Goal: Information Seeking & Learning: Learn about a topic

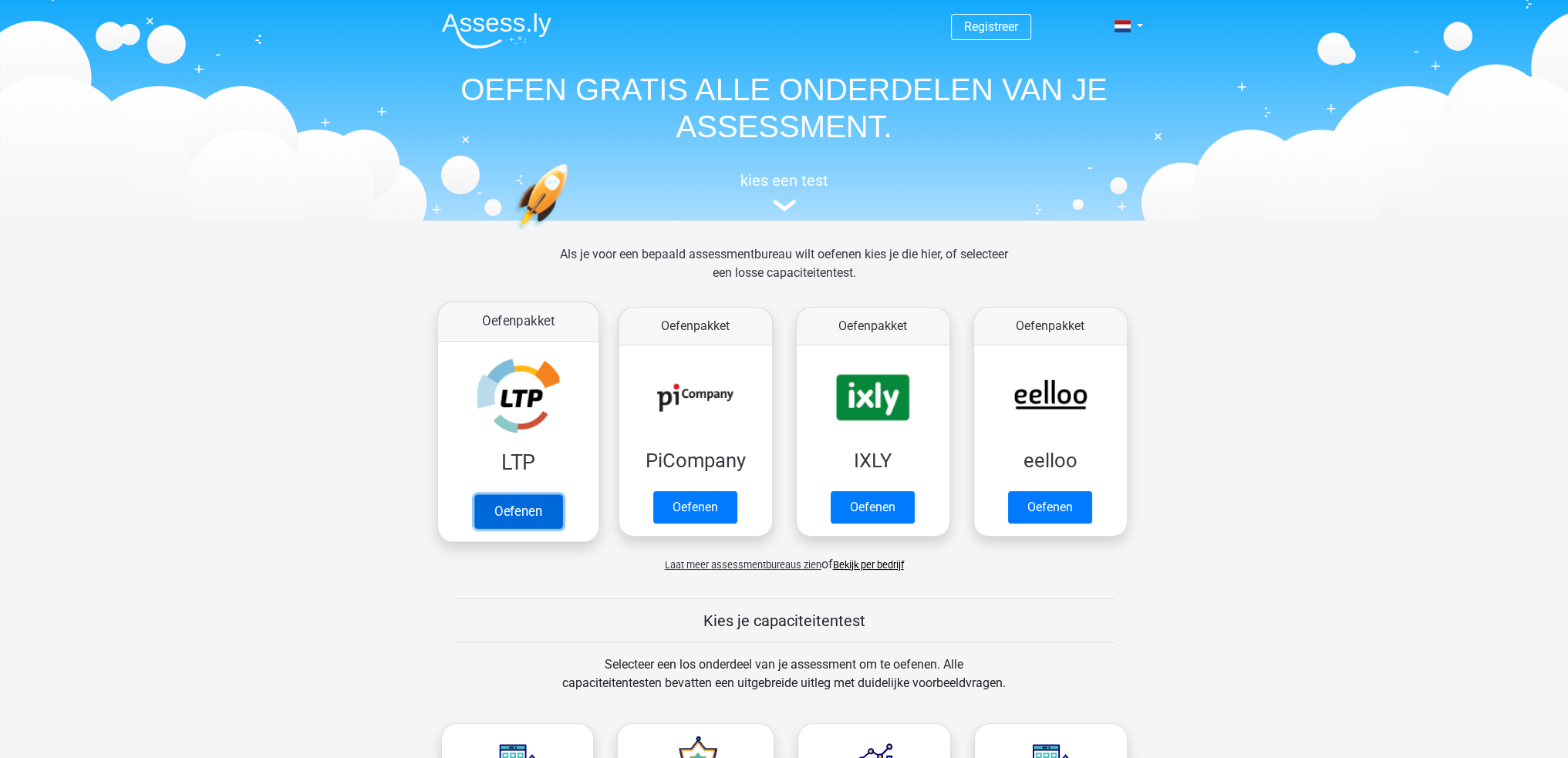
click at [531, 495] on link "Oefenen" at bounding box center [518, 512] width 88 height 34
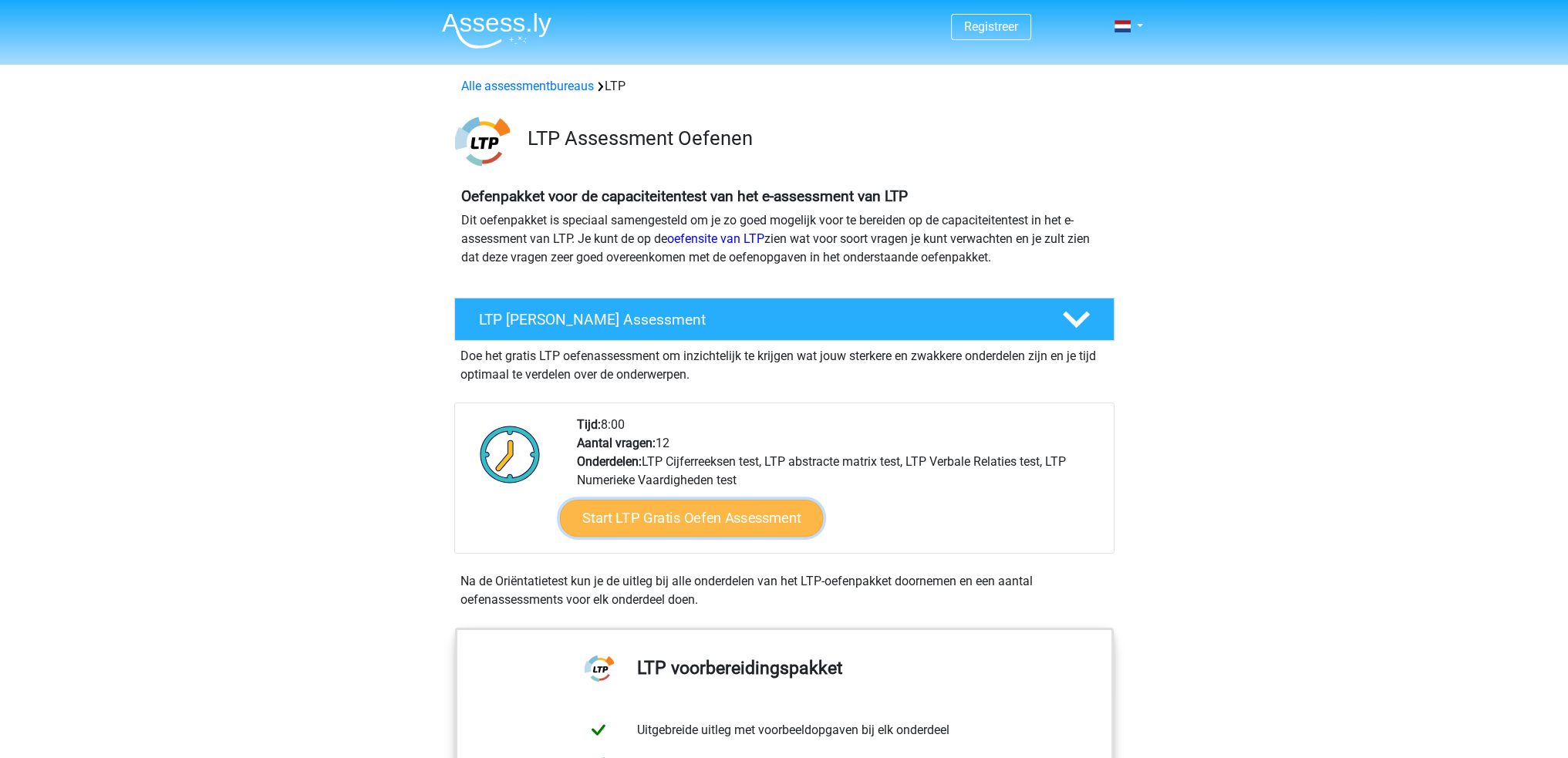
click at [710, 513] on link "Start LTP Gratis Oefen Assessment" at bounding box center [690, 517] width 264 height 37
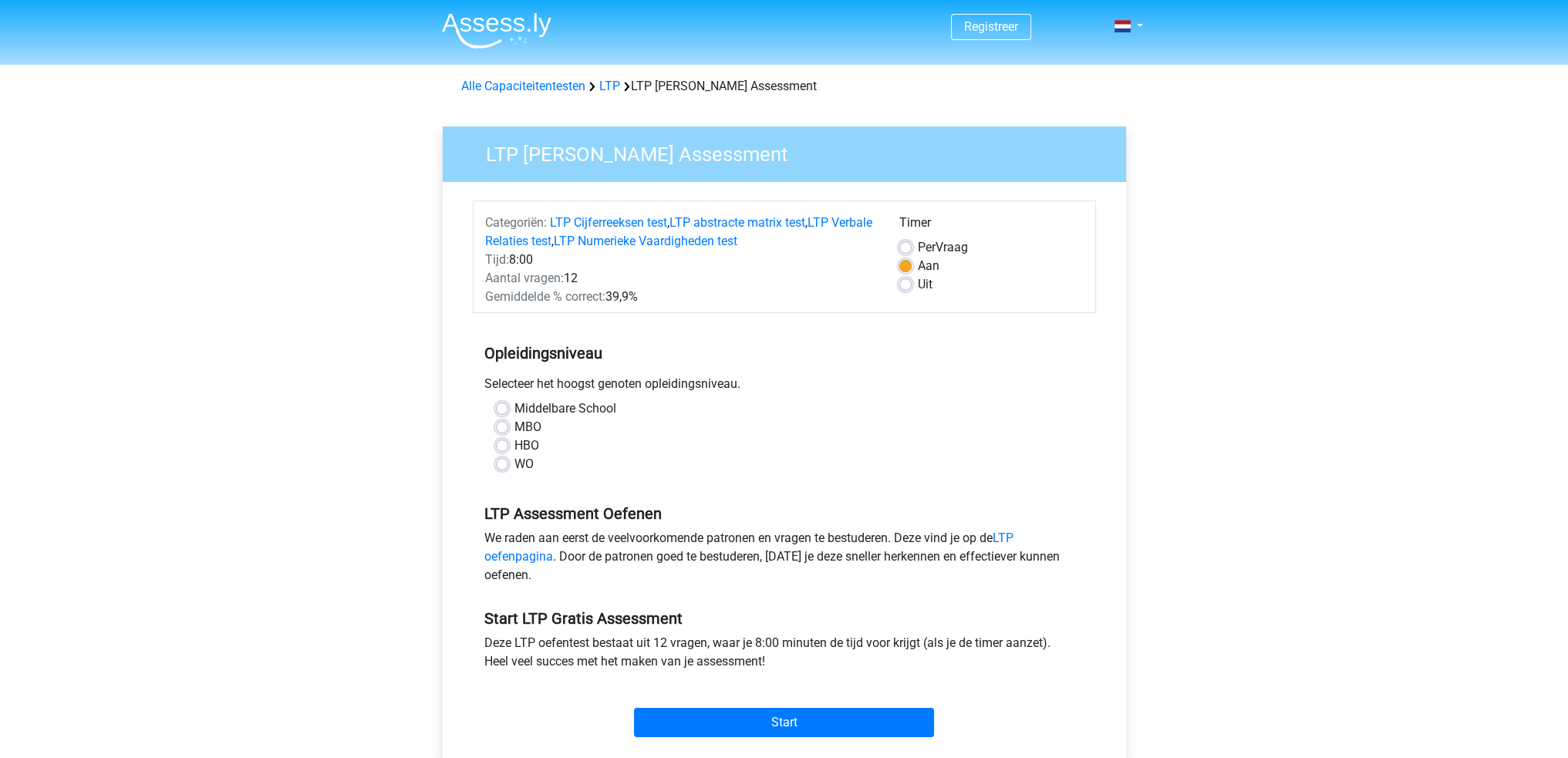
click at [523, 431] on label "MBO" at bounding box center [528, 427] width 27 height 18
click at [508, 431] on input "MBO" at bounding box center [501, 426] width 12 height 15
radio input "true"
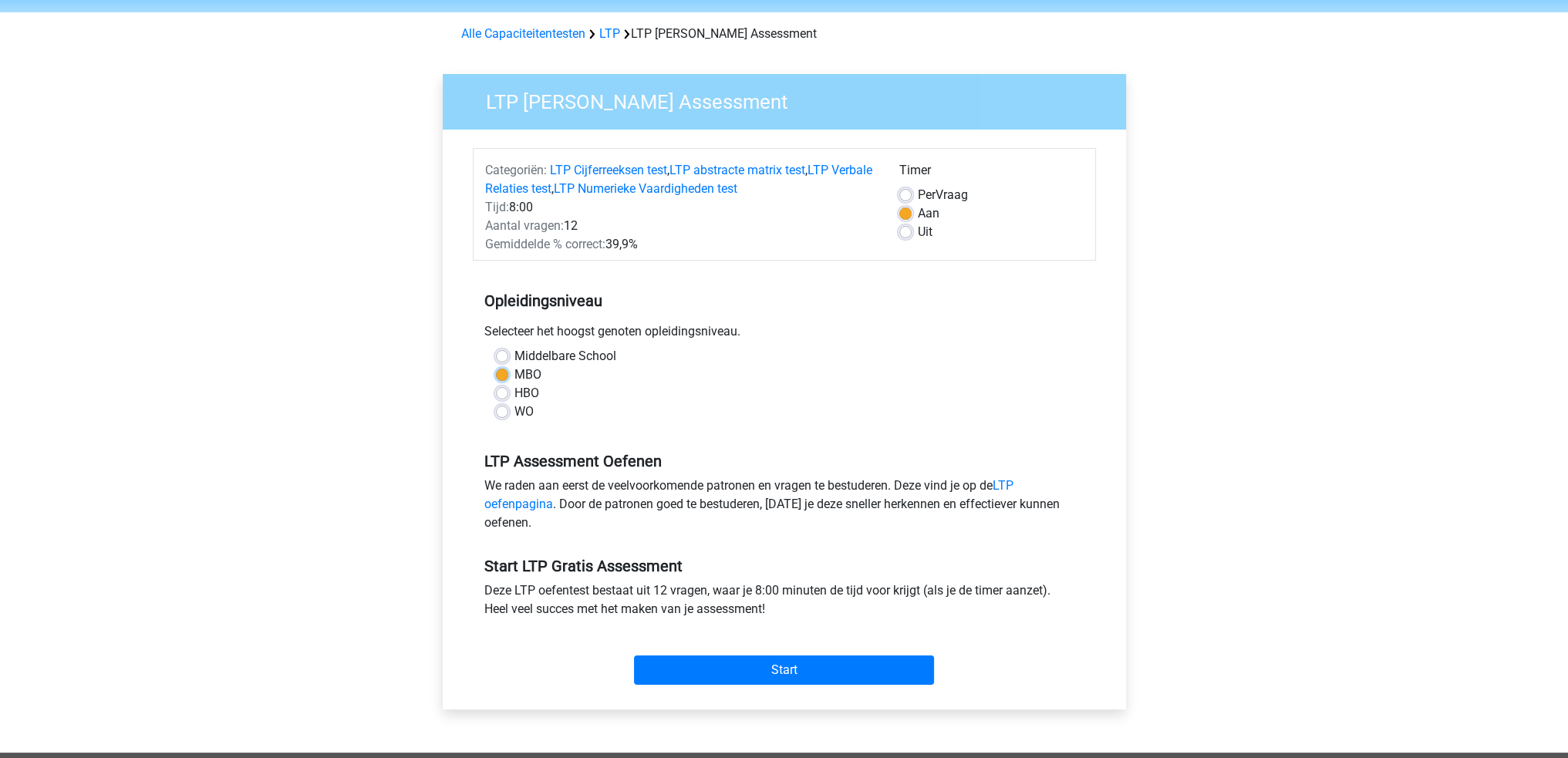
scroll to position [77, 0]
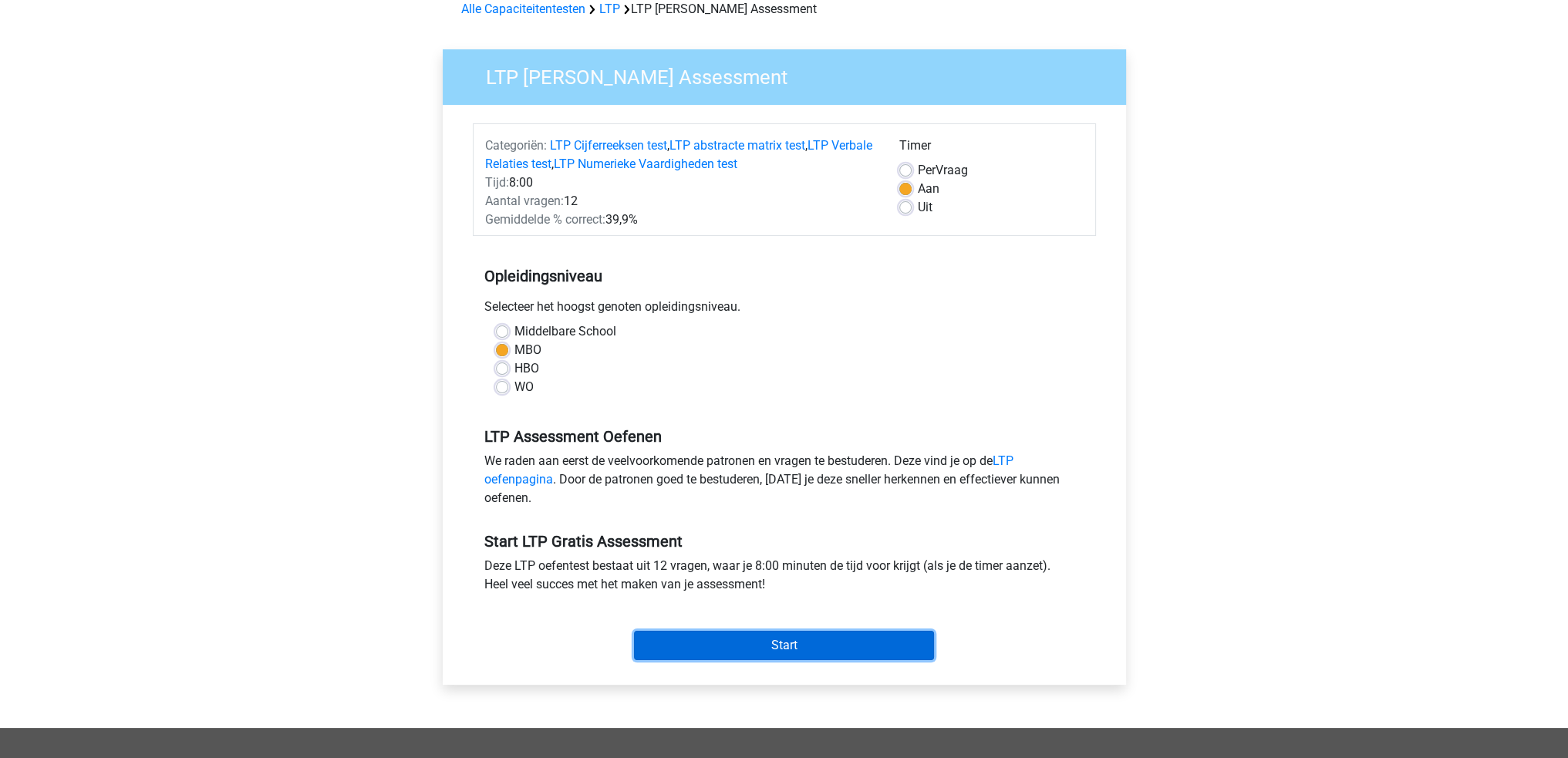
click at [786, 645] on input "Start" at bounding box center [784, 645] width 300 height 30
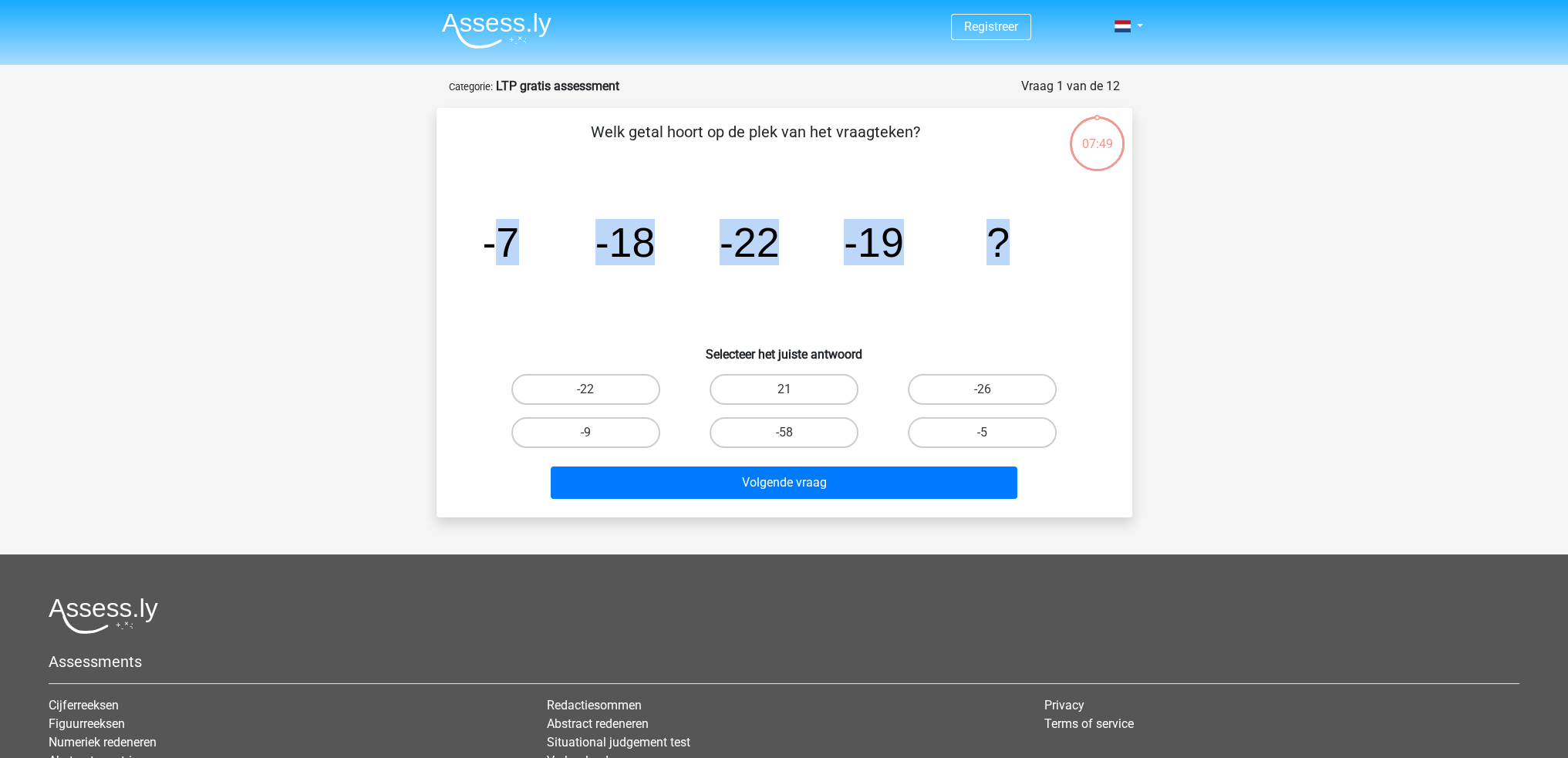
drag, startPoint x: 490, startPoint y: 242, endPoint x: 1068, endPoint y: 222, distance: 578.3
click at [1064, 224] on icon "image/svg+xml -7 -18 -22 -19 ?" at bounding box center [784, 256] width 622 height 156
click at [1129, 246] on div "Welk getal hoort op de plek van het vraagteken? image/svg+xml -7 -18 -22 -19 ? …" at bounding box center [784, 312] width 695 height 410
drag, startPoint x: 481, startPoint y: 246, endPoint x: 520, endPoint y: 238, distance: 39.8
click at [520, 238] on icon "image/svg+xml -7 -18 -22 -19 ?" at bounding box center [784, 256] width 622 height 156
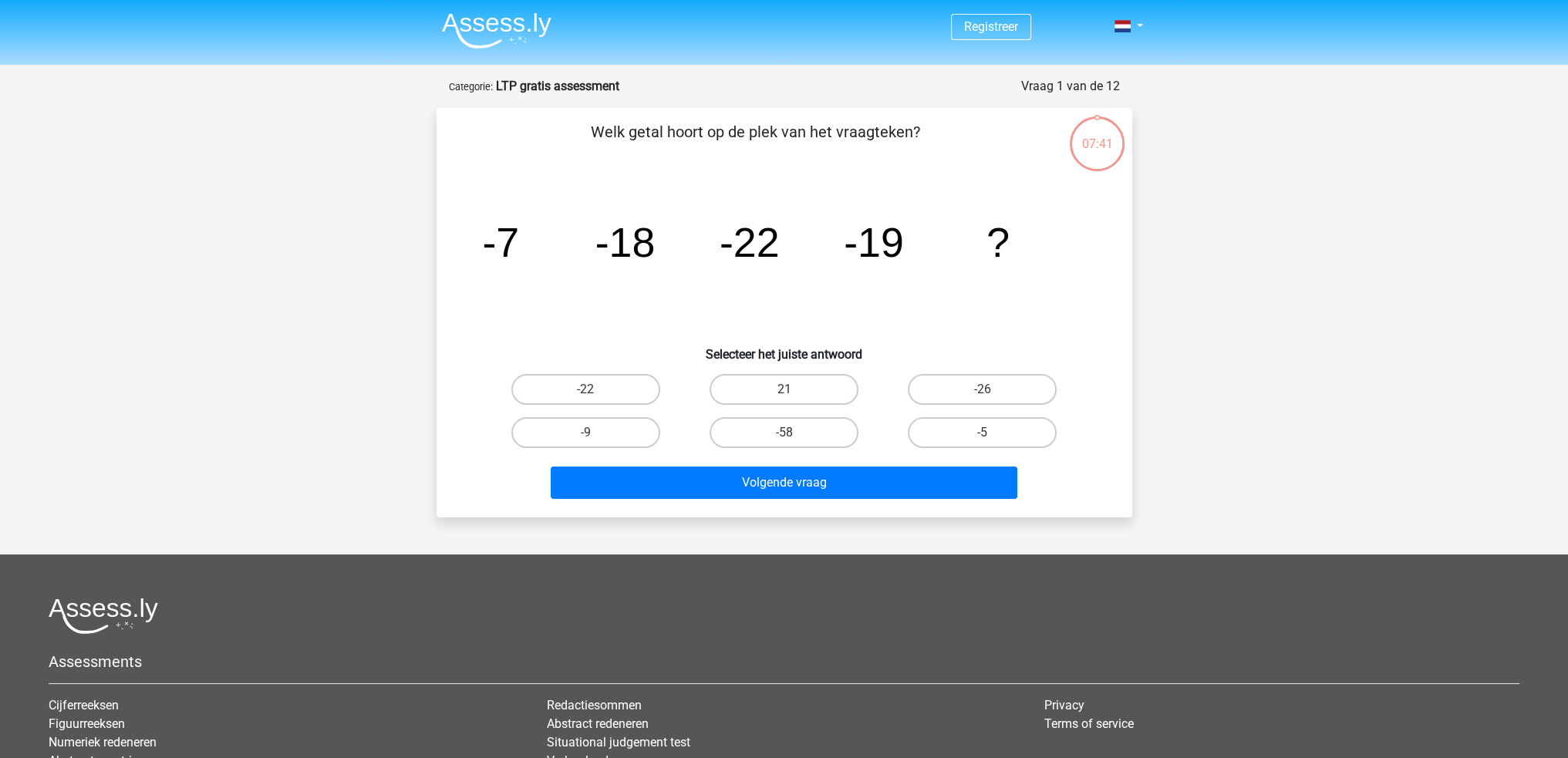
click at [593, 239] on icon "image/svg+xml -7 -18 -22 -19 ?" at bounding box center [784, 256] width 622 height 156
drag, startPoint x: 601, startPoint y: 240, endPoint x: 645, endPoint y: 230, distance: 45.1
click at [645, 230] on tspan "-18" at bounding box center [625, 242] width 60 height 46
drag, startPoint x: 483, startPoint y: 248, endPoint x: 511, endPoint y: 242, distance: 28.6
click at [511, 242] on tspan "-7" at bounding box center [500, 242] width 37 height 46
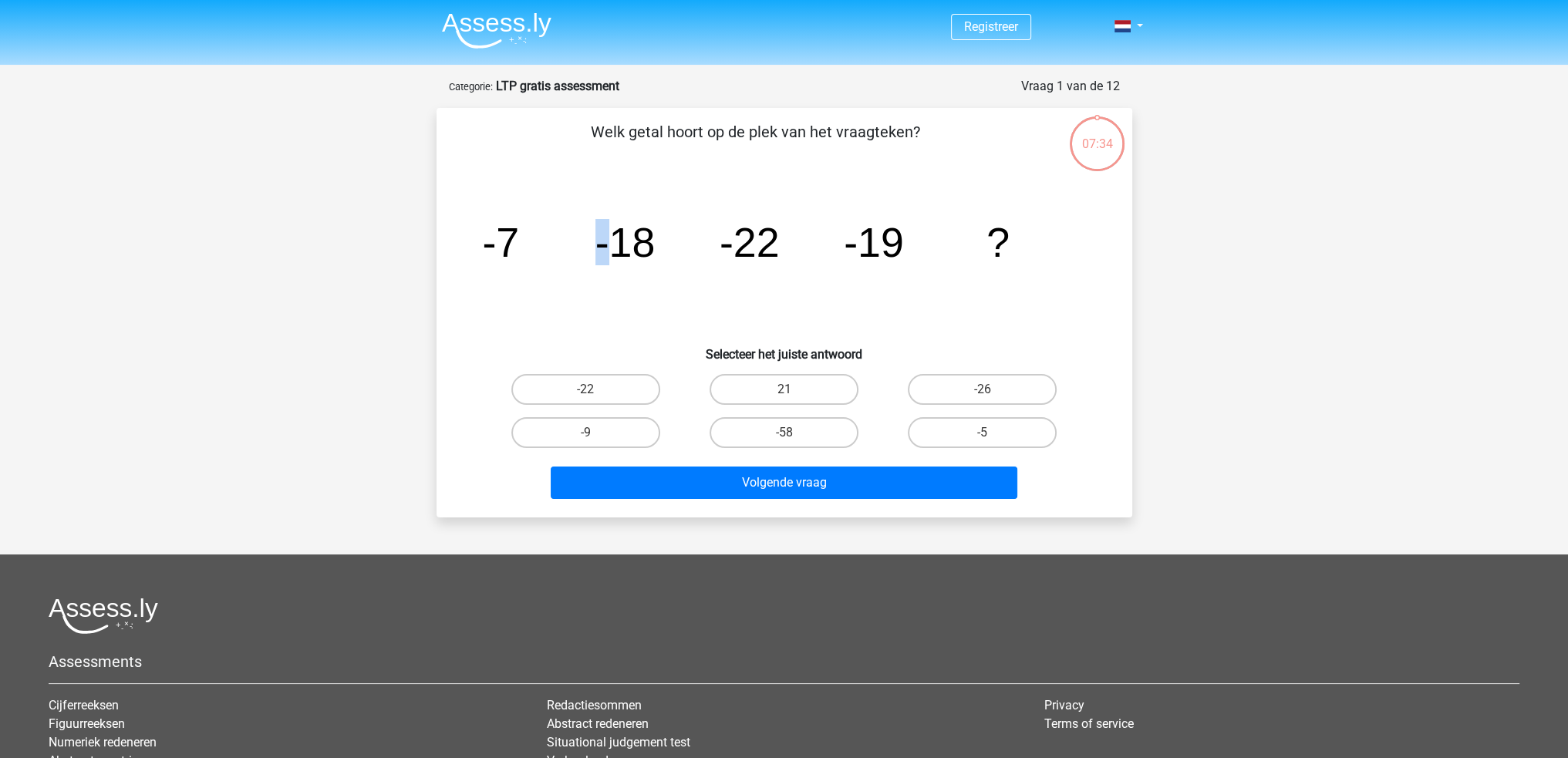
drag, startPoint x: 592, startPoint y: 241, endPoint x: 604, endPoint y: 242, distance: 12.0
click at [604, 242] on icon "image/svg+xml -7 -18 -22 -19 ?" at bounding box center [784, 256] width 622 height 156
click at [598, 248] on tspan "-18" at bounding box center [625, 242] width 60 height 46
drag, startPoint x: 719, startPoint y: 241, endPoint x: 778, endPoint y: 245, distance: 59.1
click at [778, 245] on tspan "-22" at bounding box center [749, 242] width 60 height 46
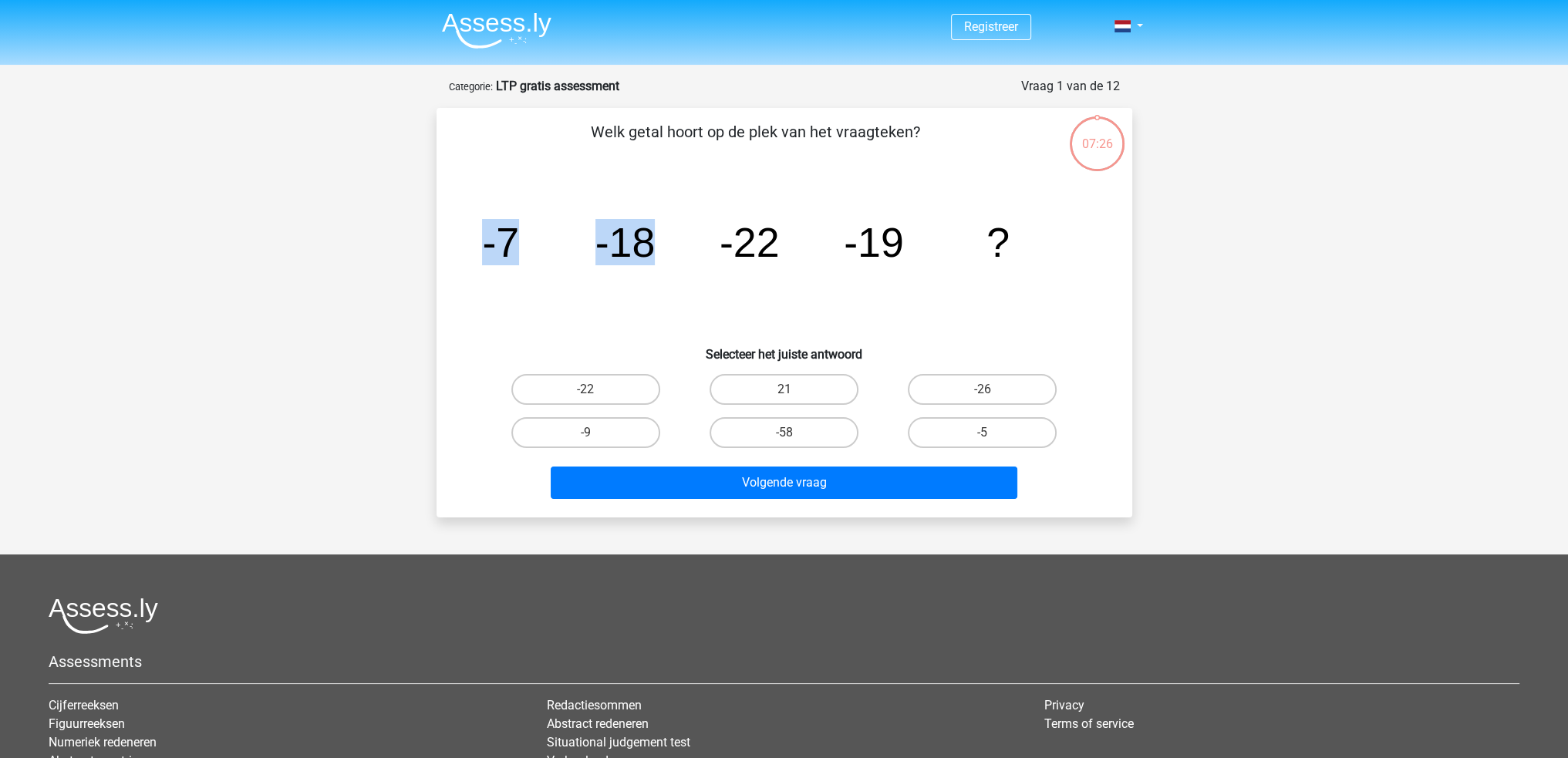
drag, startPoint x: 483, startPoint y: 240, endPoint x: 683, endPoint y: 246, distance: 200.1
click at [683, 246] on icon "image/svg+xml -7 -18 -22 -19 ?" at bounding box center [784, 256] width 622 height 156
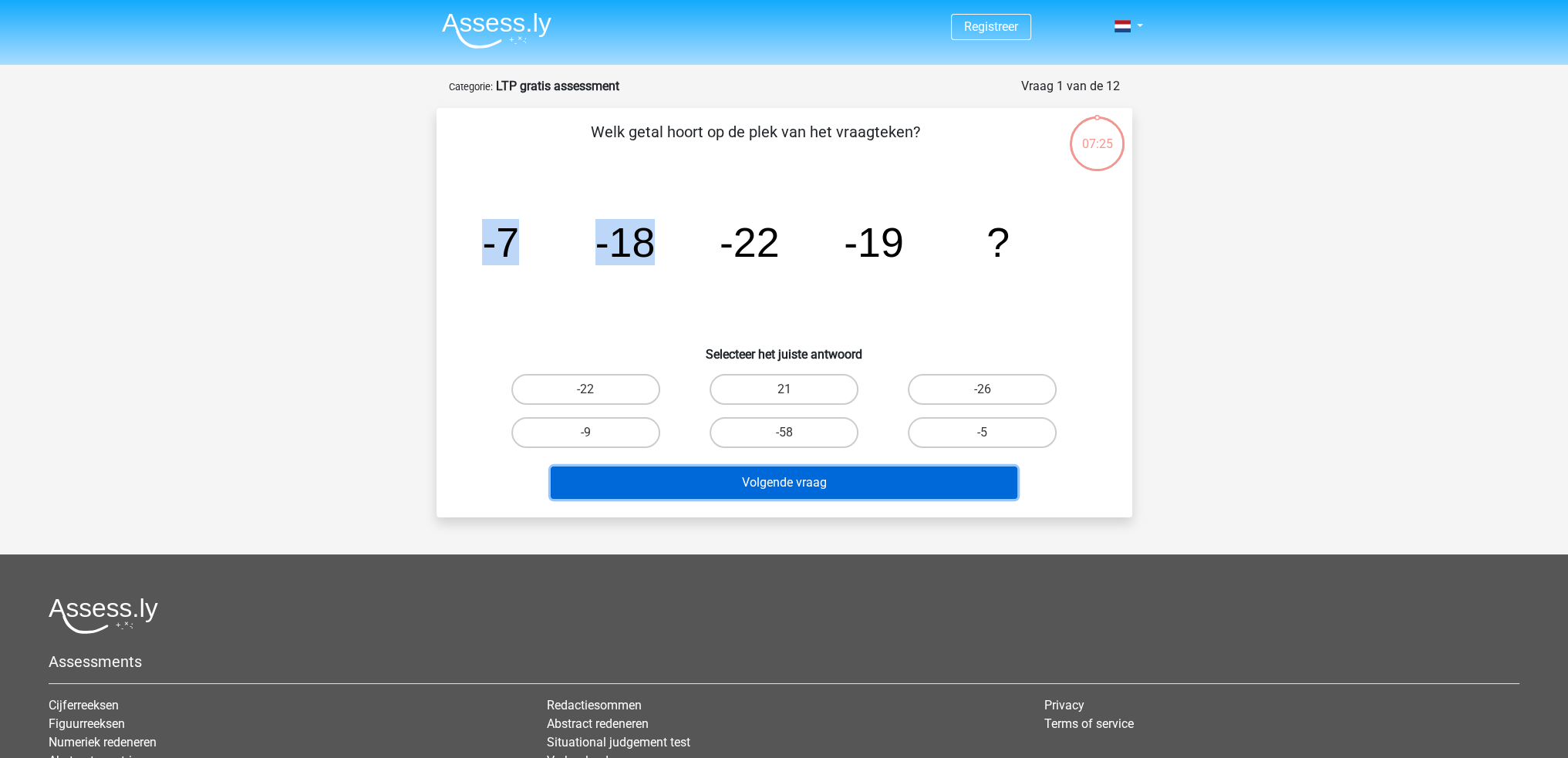
drag, startPoint x: 823, startPoint y: 476, endPoint x: 824, endPoint y: 468, distance: 8.1
click at [823, 475] on button "Volgende vraag" at bounding box center [784, 483] width 467 height 32
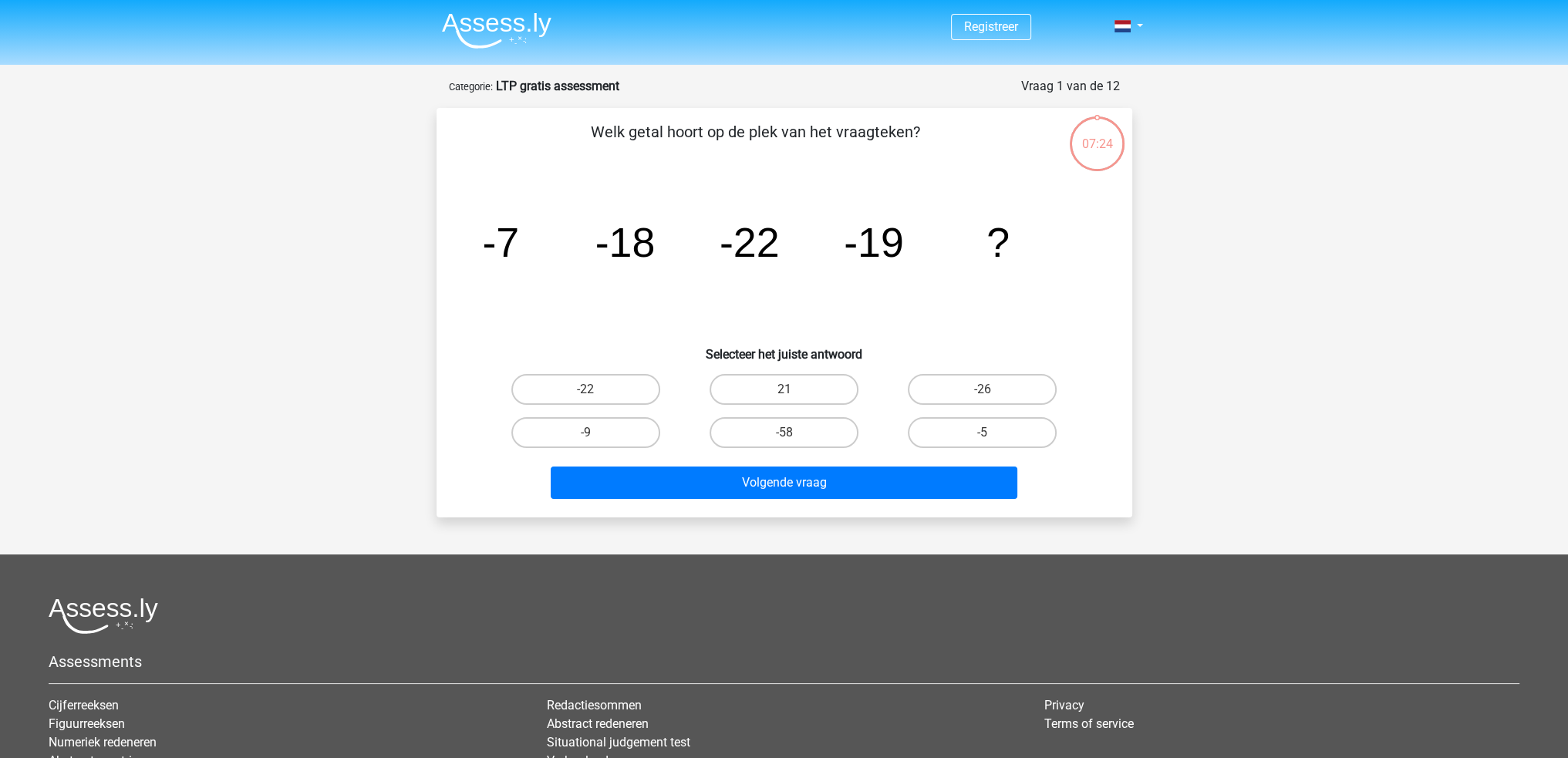
click at [763, 302] on icon "image/svg+xml -7 -18 -22 -19 ?" at bounding box center [784, 256] width 622 height 156
click at [1002, 438] on label "-5" at bounding box center [983, 432] width 149 height 31
click at [992, 438] on input "-5" at bounding box center [987, 437] width 10 height 10
radio input "true"
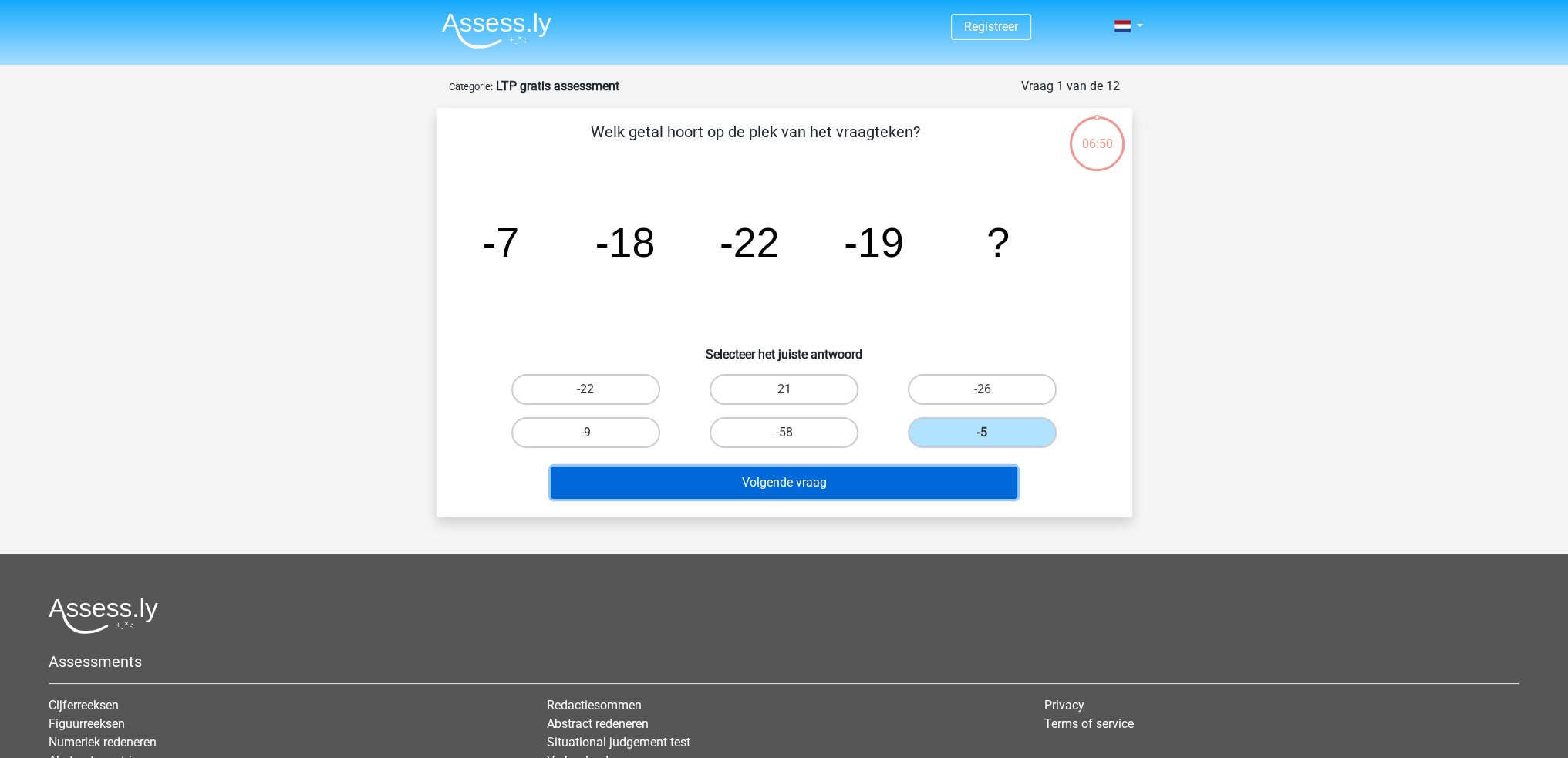
click at [922, 495] on button "Volgende vraag" at bounding box center [784, 483] width 467 height 32
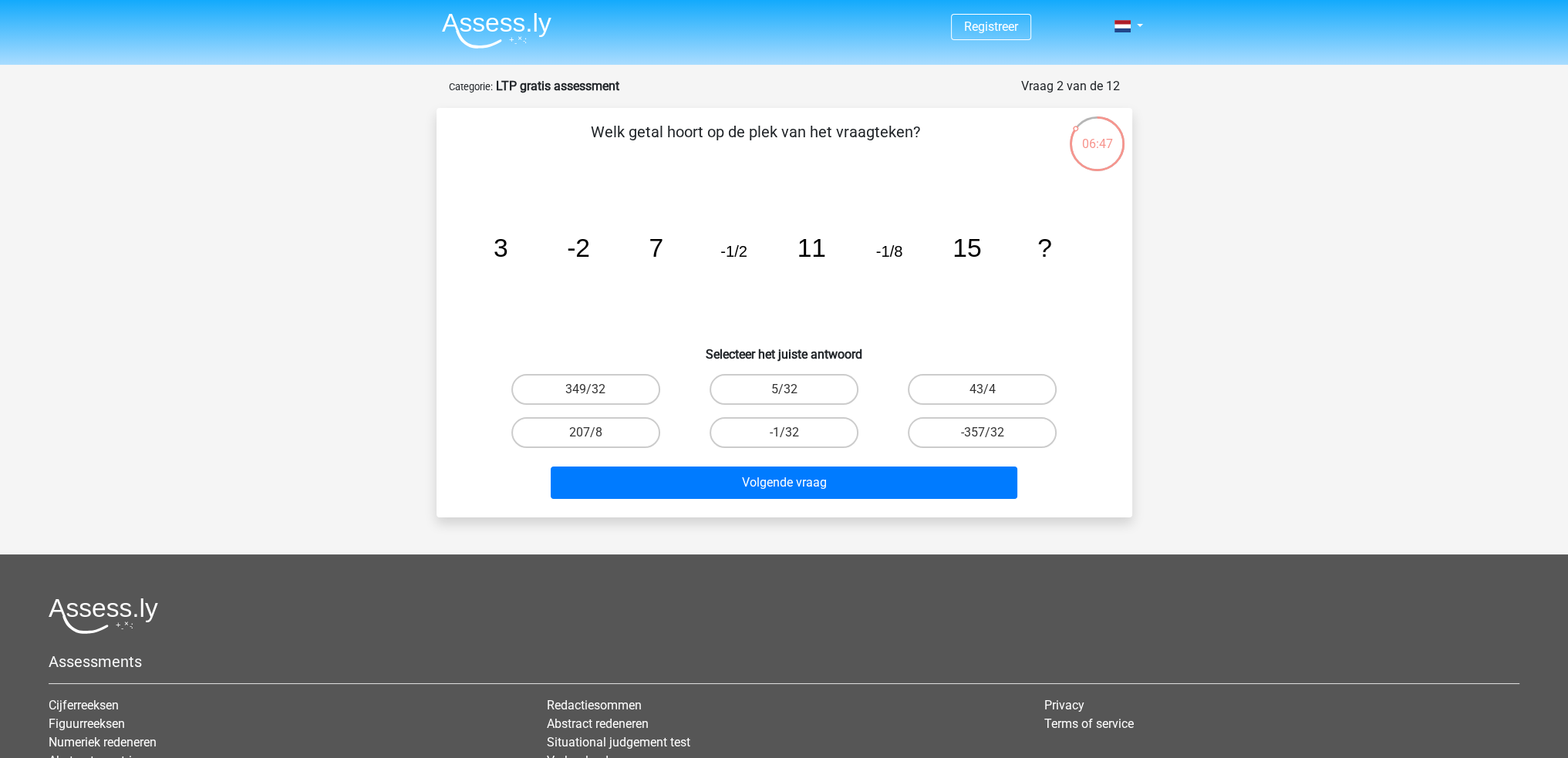
drag, startPoint x: 594, startPoint y: 135, endPoint x: 920, endPoint y: 129, distance: 326.1
click at [920, 129] on p "Welk getal hoort op de plek van het vraagteken?" at bounding box center [755, 143] width 588 height 46
click at [499, 227] on icon "image/svg+xml 3 -2 7 -1/2 11 -1/8 15 ?" at bounding box center [784, 256] width 622 height 156
click at [490, 242] on icon "image/svg+xml 3 -2 7 -1/2 11 -1/8 15 ?" at bounding box center [784, 256] width 622 height 156
drag, startPoint x: 494, startPoint y: 240, endPoint x: 1113, endPoint y: 260, distance: 619.3
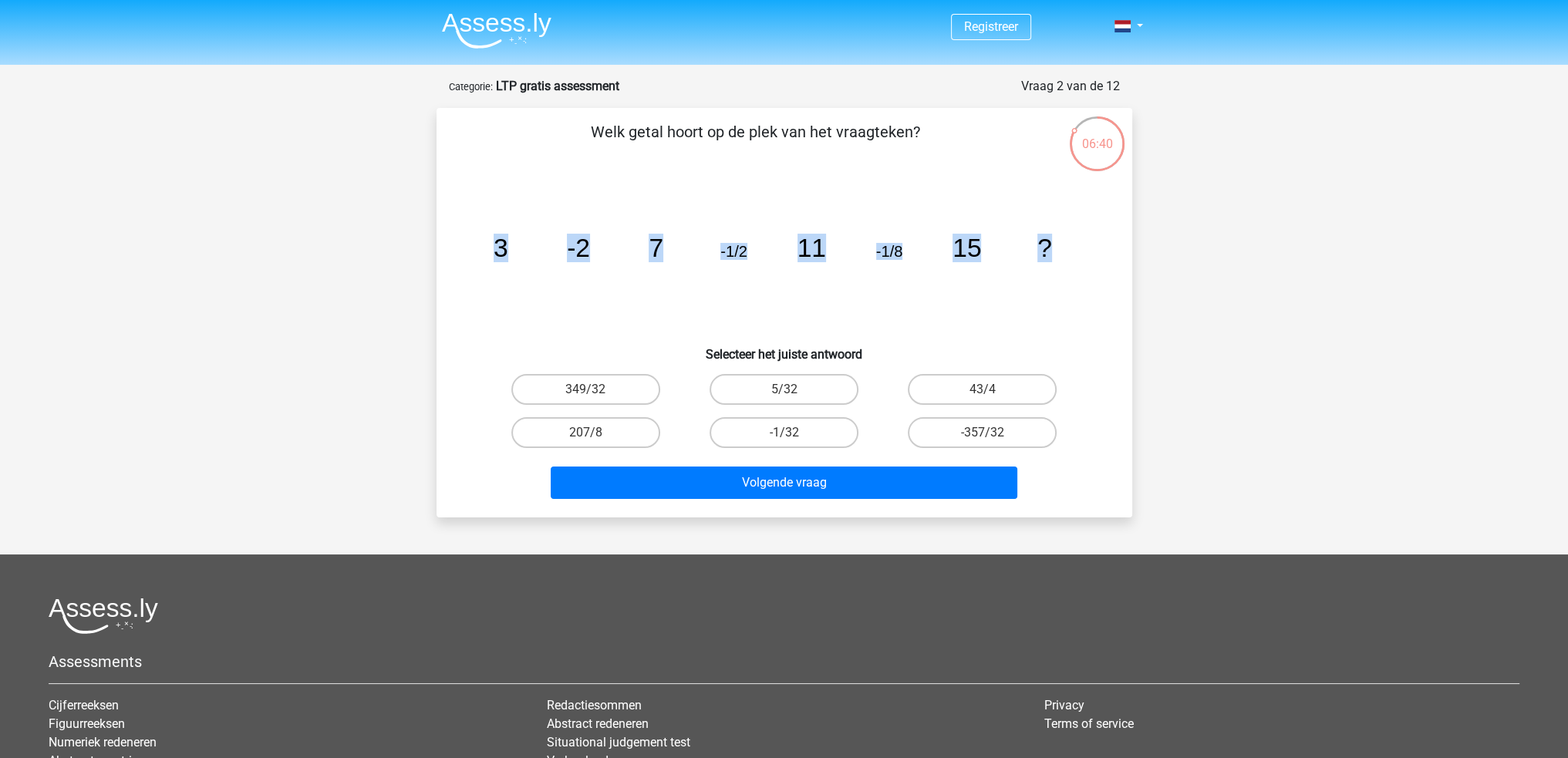
click at [1113, 260] on div "Welk getal hoort op de plek van het vraagteken? image/svg+xml 3 -2 7 -1/2 11 -1…" at bounding box center [785, 312] width 684 height 385
click at [1188, 280] on div "Registreer" at bounding box center [784, 480] width 1568 height 961
drag, startPoint x: 491, startPoint y: 249, endPoint x: 499, endPoint y: 243, distance: 10.0
click at [499, 243] on icon "image/svg+xml 3 -2 7 -1/2 11 -1/8 15 ?" at bounding box center [784, 256] width 622 height 156
drag, startPoint x: 499, startPoint y: 243, endPoint x: 583, endPoint y: 233, distance: 84.6
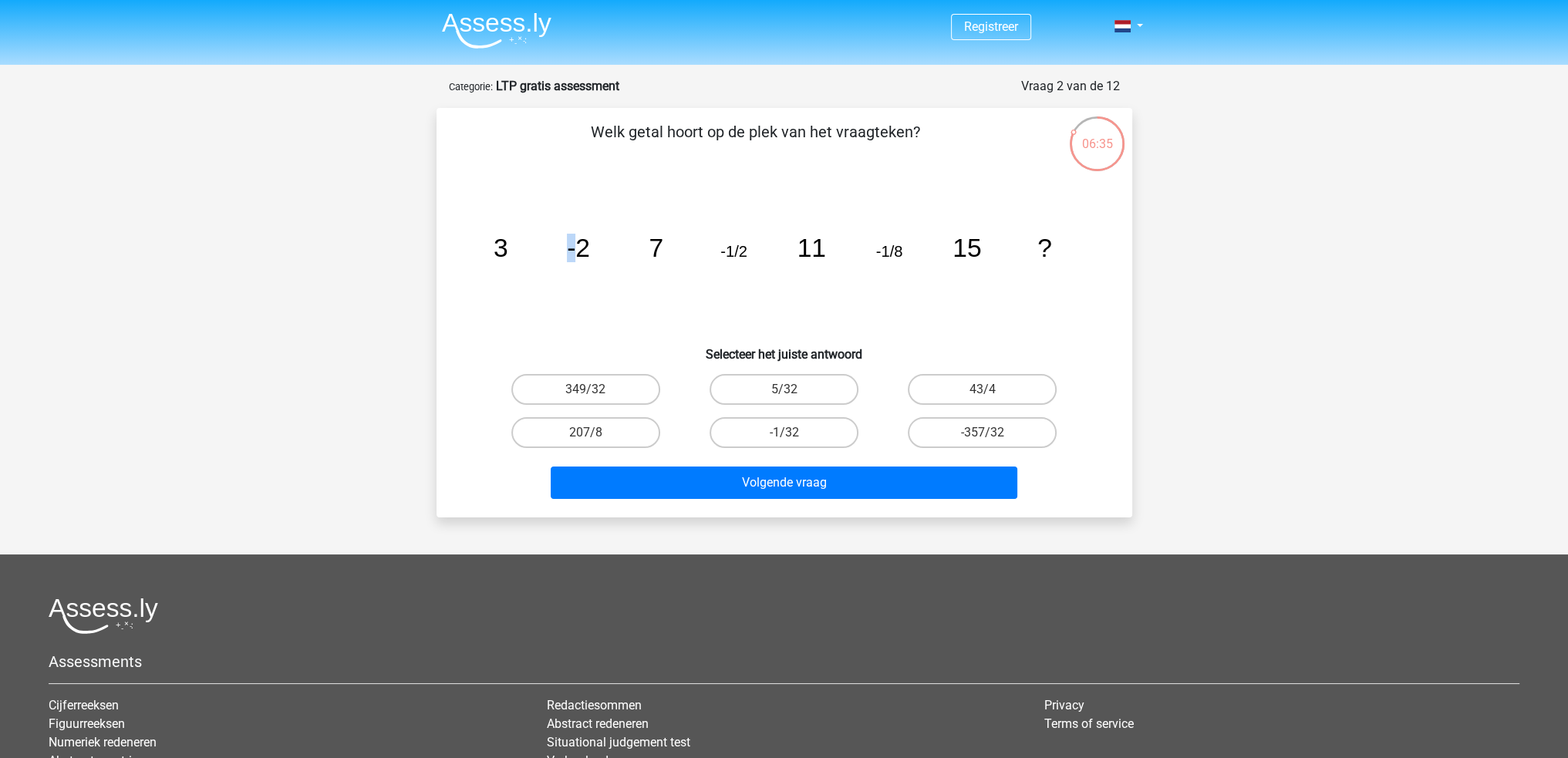
click at [576, 237] on g "3 -2 7 -1/2 11 -1/8 15 ?" at bounding box center [772, 248] width 559 height 29
click at [585, 242] on tspan "-2" at bounding box center [579, 248] width 23 height 29
